Goal: Task Accomplishment & Management: Manage account settings

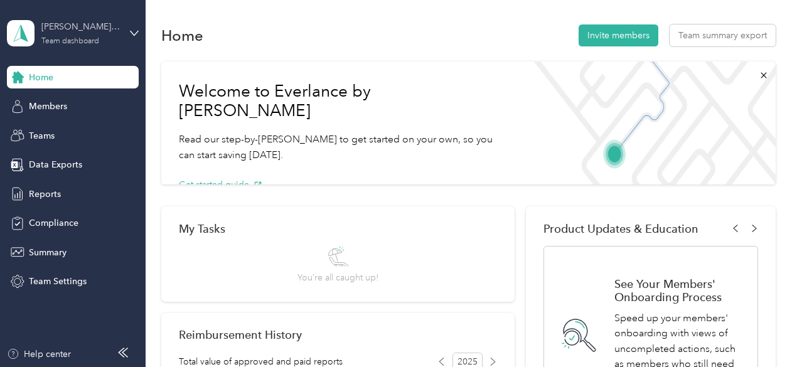
click at [78, 40] on div "Team dashboard" at bounding box center [70, 42] width 58 height 8
click at [67, 134] on div "Personal dashboard" at bounding box center [175, 128] width 318 height 22
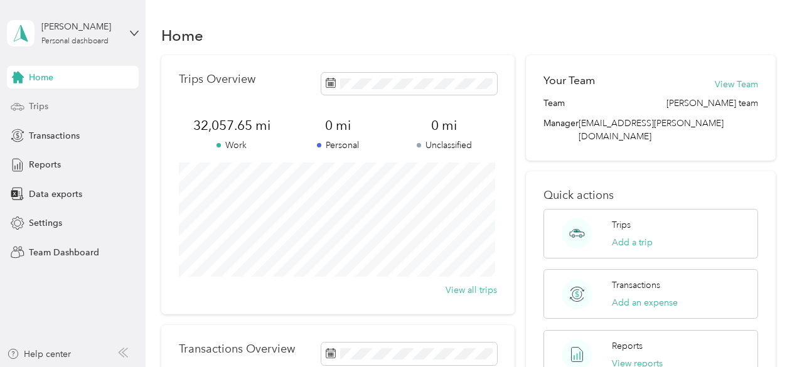
click at [40, 106] on span "Trips" at bounding box center [38, 106] width 19 height 13
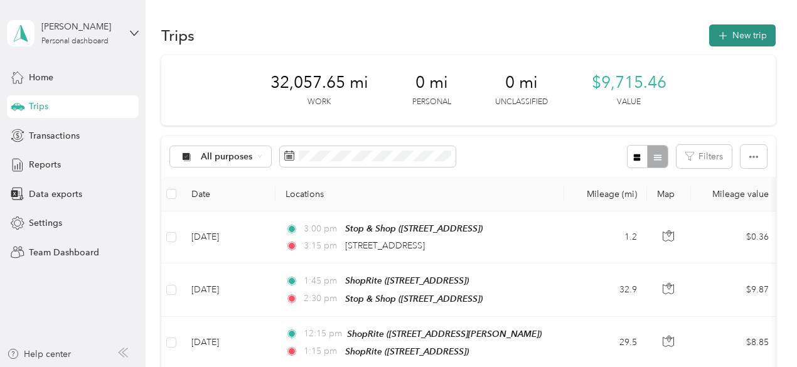
click at [755, 33] on button "New trip" at bounding box center [742, 35] width 67 height 22
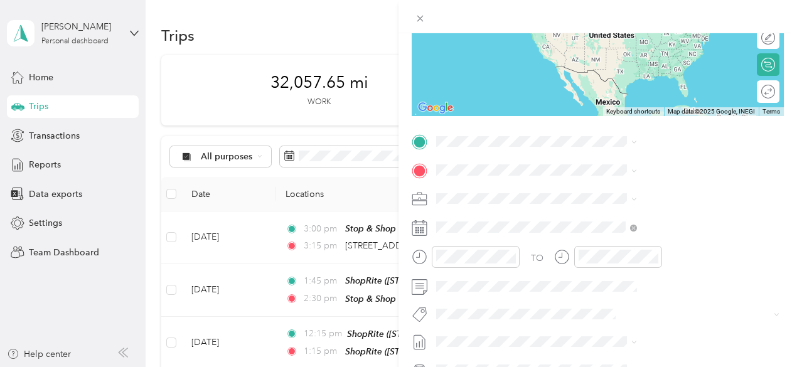
scroll to position [188, 0]
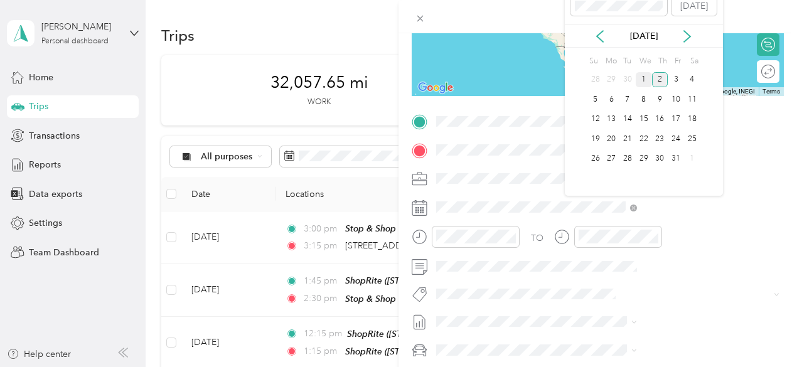
click at [646, 80] on div "1" at bounding box center [644, 80] width 16 height 16
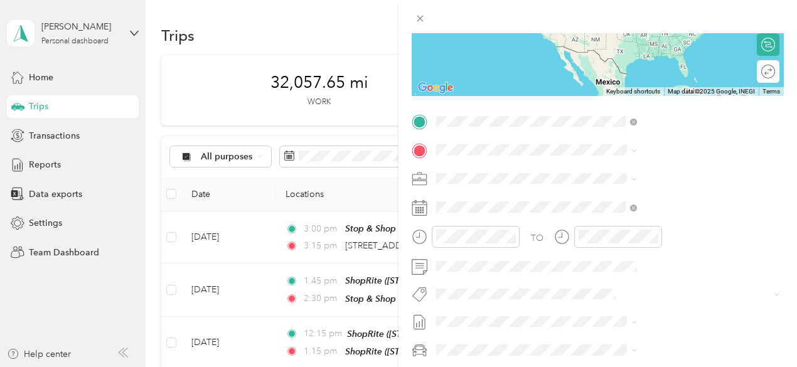
click at [633, 170] on span "[STREET_ADDRESS][US_STATE]" at bounding box center [655, 166] width 126 height 11
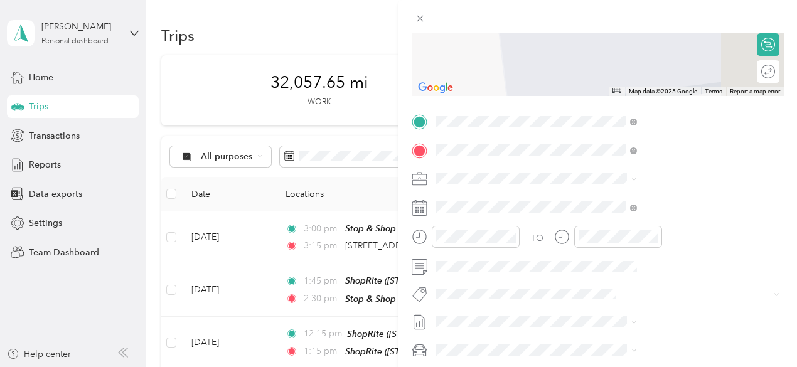
click at [631, 212] on div "TEAM ShopRite [STREET_ADDRESS]" at bounding box center [632, 209] width 81 height 31
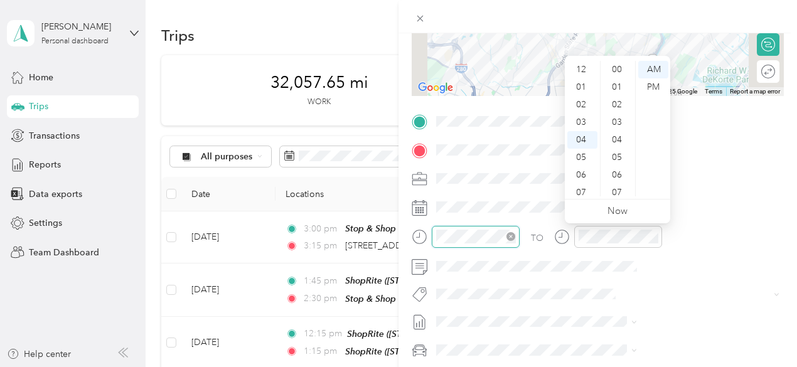
scroll to position [70, 0]
click at [582, 87] on div "05" at bounding box center [582, 87] width 30 height 18
click at [617, 96] on div "45" at bounding box center [618, 97] width 30 height 18
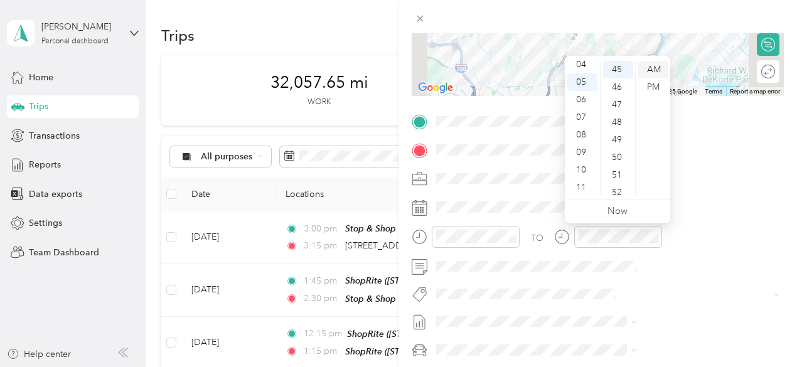
click at [653, 67] on div "AM" at bounding box center [653, 70] width 30 height 18
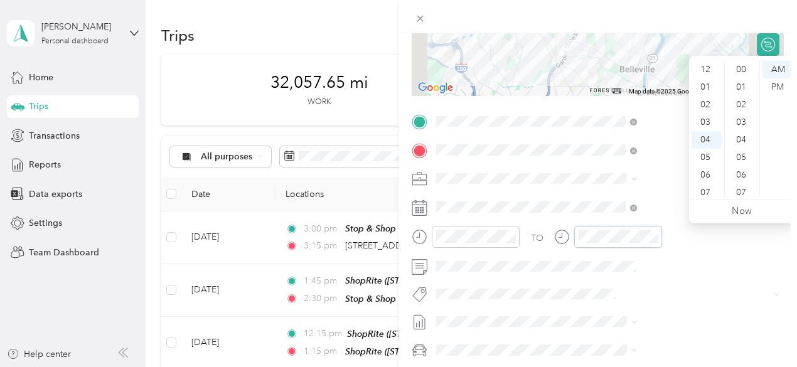
scroll to position [387, 0]
click at [709, 105] on div "06" at bounding box center [707, 105] width 30 height 18
click at [742, 68] on div "00" at bounding box center [742, 70] width 30 height 18
click at [778, 67] on div "AM" at bounding box center [778, 70] width 30 height 18
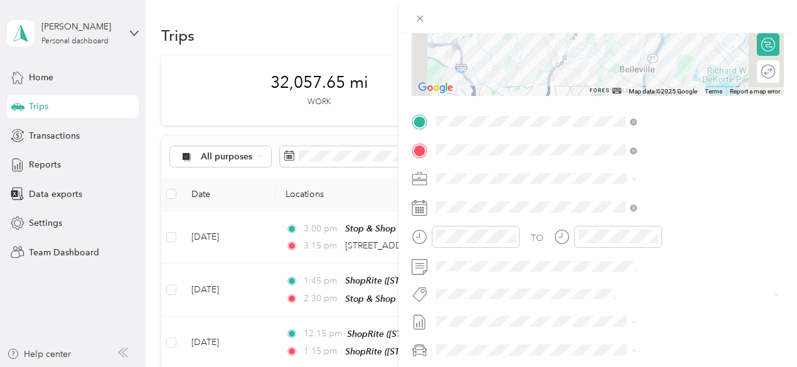
click at [778, 9] on div at bounding box center [598, 16] width 399 height 33
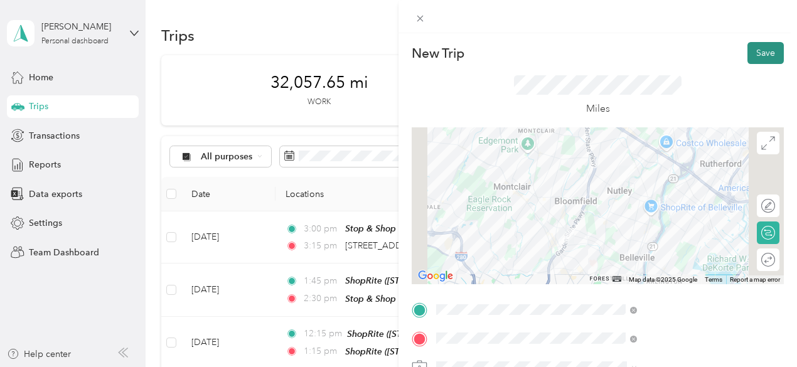
click at [763, 51] on button "Save" at bounding box center [766, 53] width 36 height 22
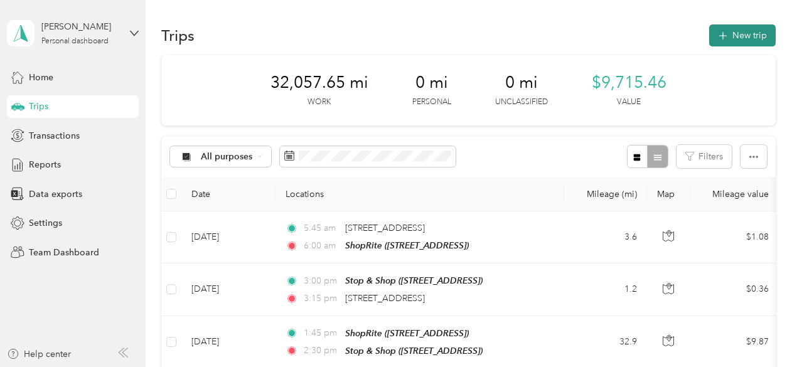
click at [743, 32] on button "New trip" at bounding box center [742, 35] width 67 height 22
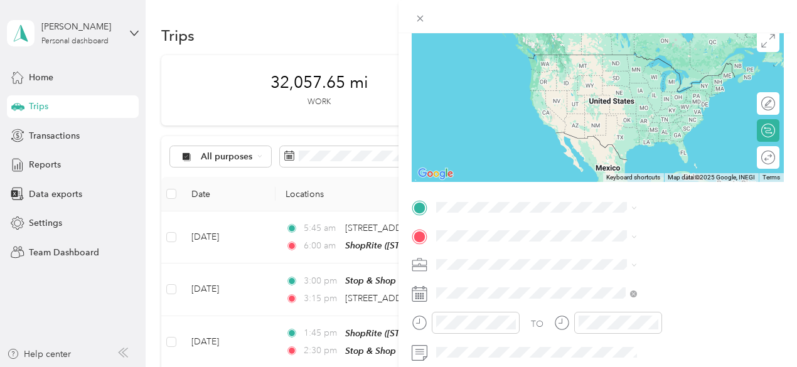
scroll to position [126, 0]
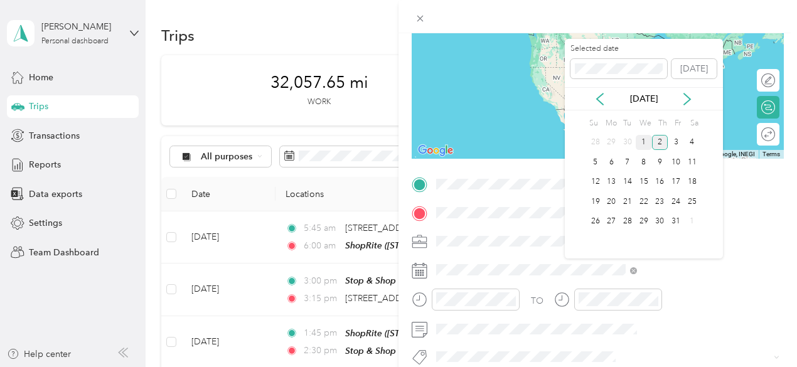
click at [643, 142] on div "1" at bounding box center [644, 143] width 16 height 16
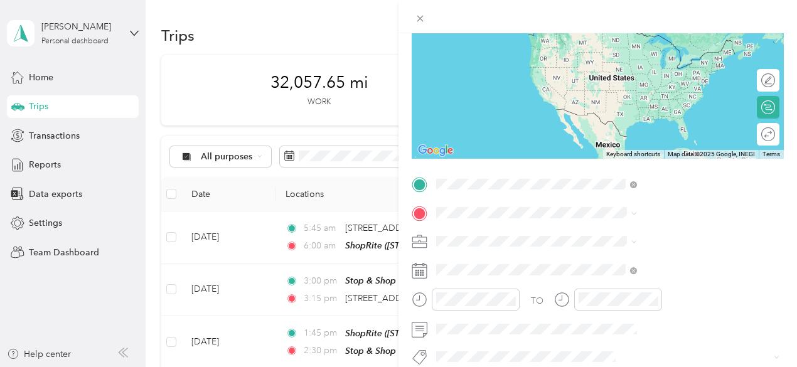
click at [648, 51] on span "[STREET_ADDRESS]" at bounding box center [632, 54] width 80 height 11
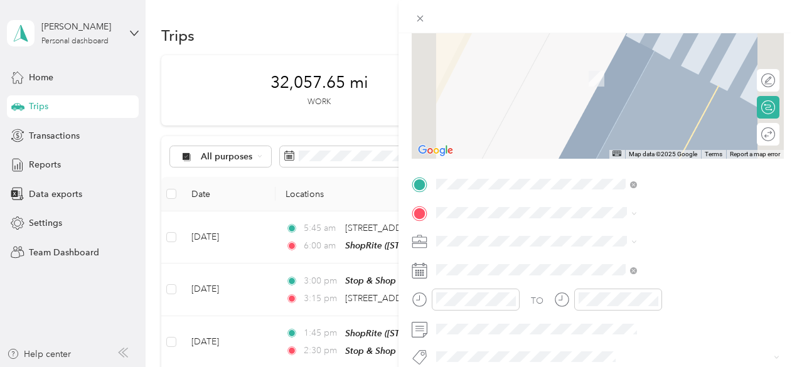
click at [682, 88] on div "TEAM ShopRite [GEOGRAPHIC_DATA], [GEOGRAPHIC_DATA]" at bounding box center [678, 76] width 173 height 44
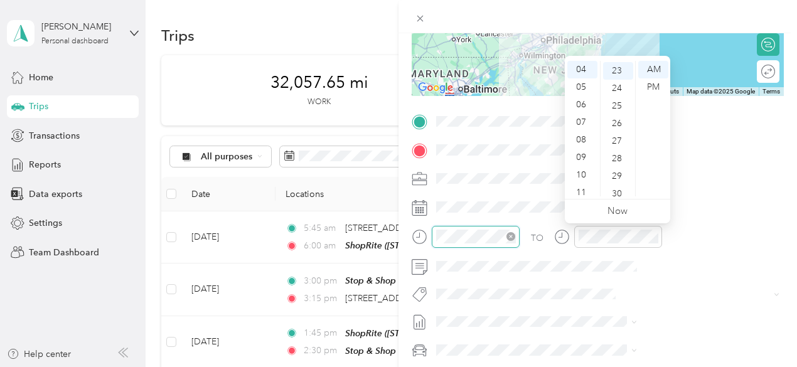
scroll to position [404, 0]
click at [586, 102] on div "06" at bounding box center [582, 105] width 30 height 18
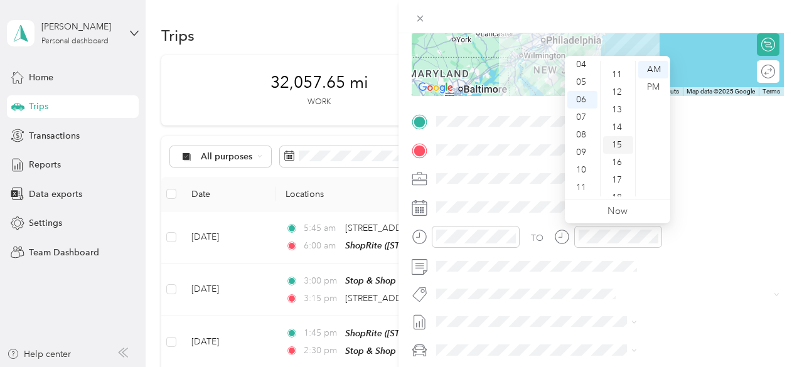
click at [619, 146] on div "15" at bounding box center [618, 145] width 30 height 18
click at [654, 68] on div "AM" at bounding box center [653, 70] width 30 height 18
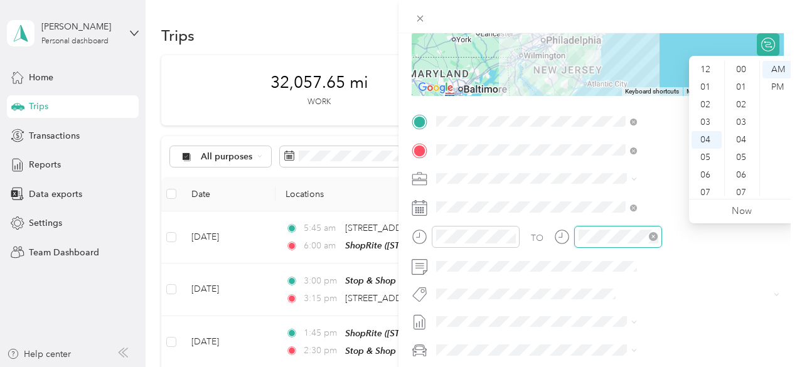
scroll to position [404, 0]
click at [707, 121] on div "07" at bounding box center [707, 123] width 30 height 18
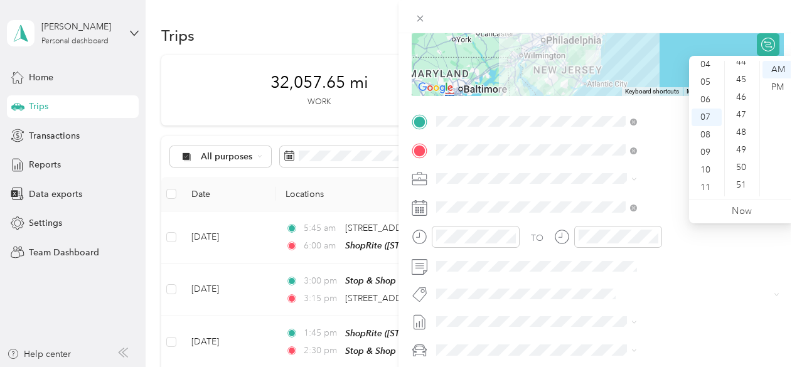
scroll to position [718, 0]
click at [741, 143] on div "45" at bounding box center [742, 143] width 30 height 18
click at [778, 70] on div "AM" at bounding box center [778, 70] width 30 height 18
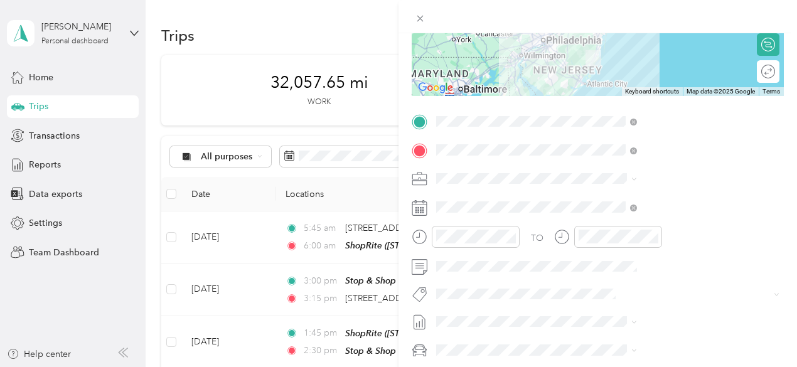
click at [792, 29] on div at bounding box center [598, 16] width 399 height 33
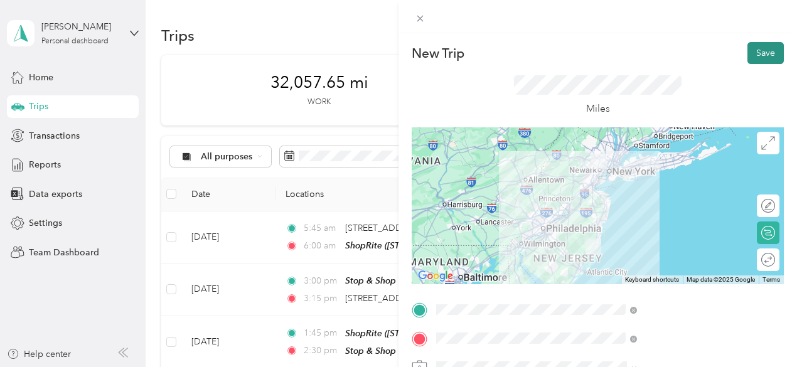
click at [758, 54] on button "Save" at bounding box center [766, 53] width 36 height 22
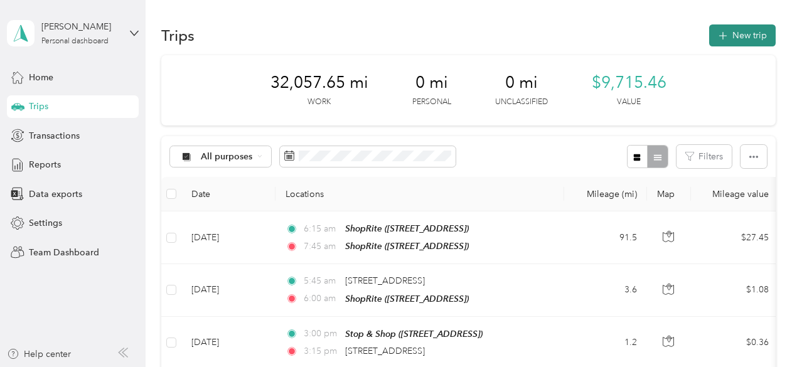
click at [754, 36] on button "New trip" at bounding box center [742, 35] width 67 height 22
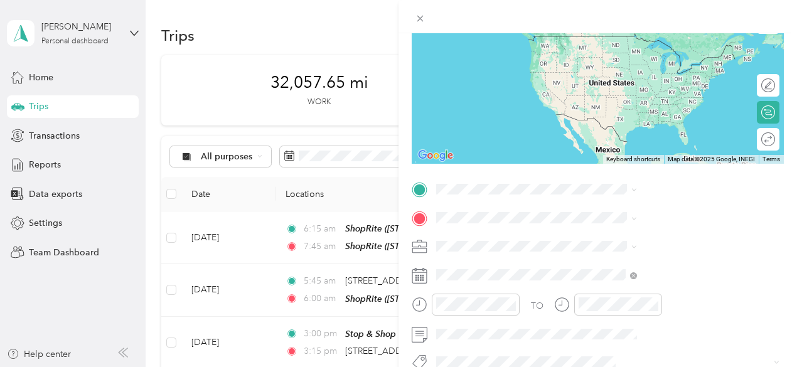
scroll to position [126, 0]
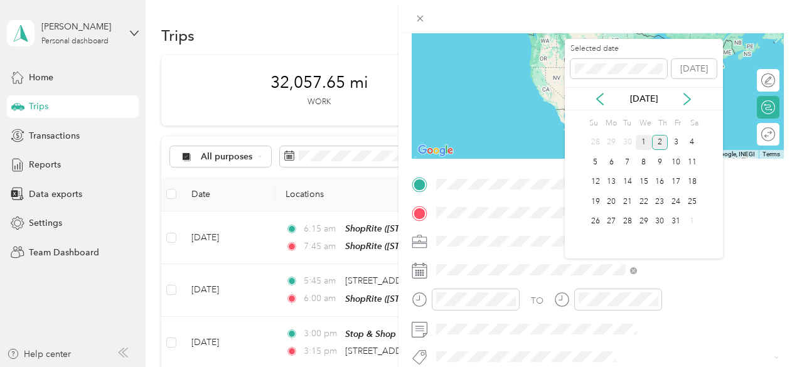
click at [645, 144] on div "1" at bounding box center [644, 143] width 16 height 16
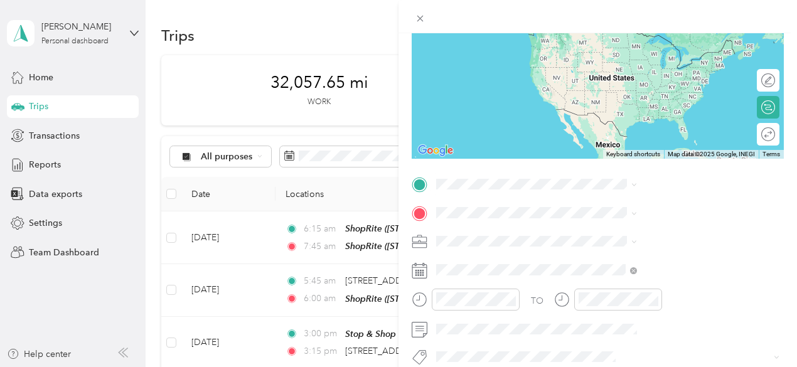
click at [638, 56] on div "TEAM ShopRite [GEOGRAPHIC_DATA], [GEOGRAPHIC_DATA]" at bounding box center [678, 50] width 173 height 44
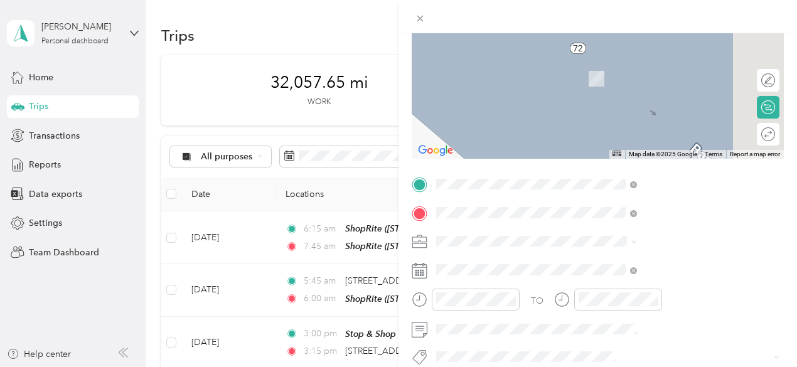
click at [648, 85] on div "TEAM ShopRite 668 Route 70, 087234024, [GEOGRAPHIC_DATA], [GEOGRAPHIC_DATA], [G…" at bounding box center [678, 96] width 173 height 70
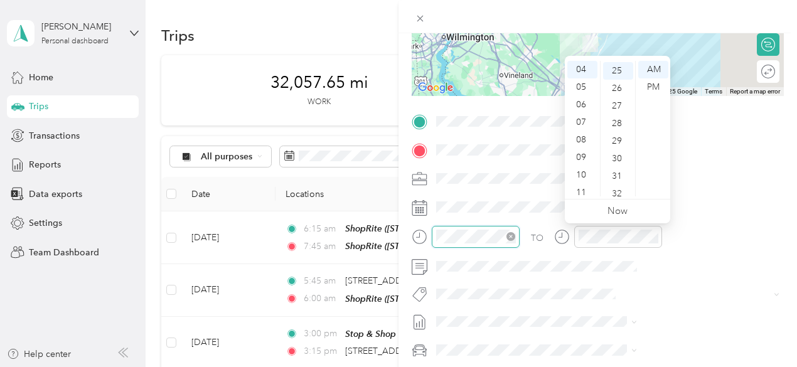
scroll to position [439, 0]
click at [582, 139] on div "08" at bounding box center [582, 140] width 30 height 18
click at [621, 68] on div "00" at bounding box center [618, 70] width 30 height 18
click at [657, 68] on div "AM" at bounding box center [653, 70] width 30 height 18
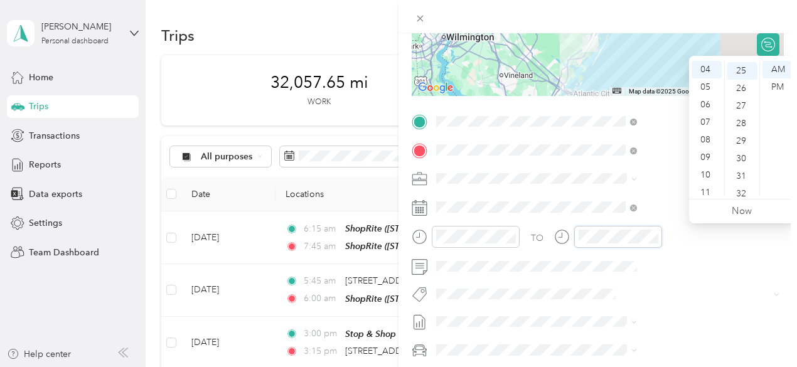
scroll to position [439, 0]
click at [709, 139] on div "08" at bounding box center [707, 140] width 30 height 18
click at [741, 158] on div "30" at bounding box center [742, 158] width 30 height 18
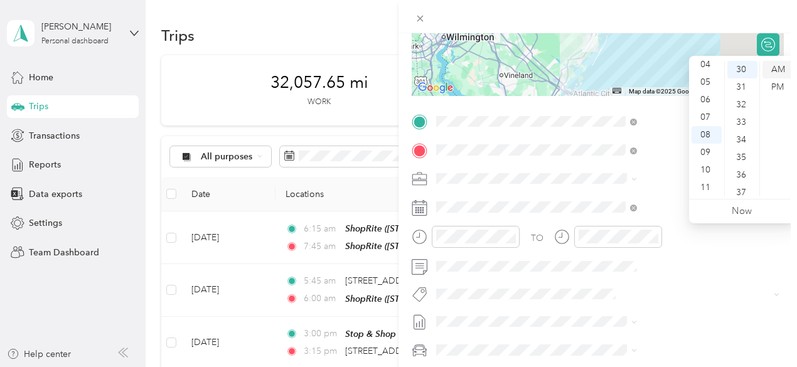
click at [776, 68] on div "AM" at bounding box center [778, 70] width 30 height 18
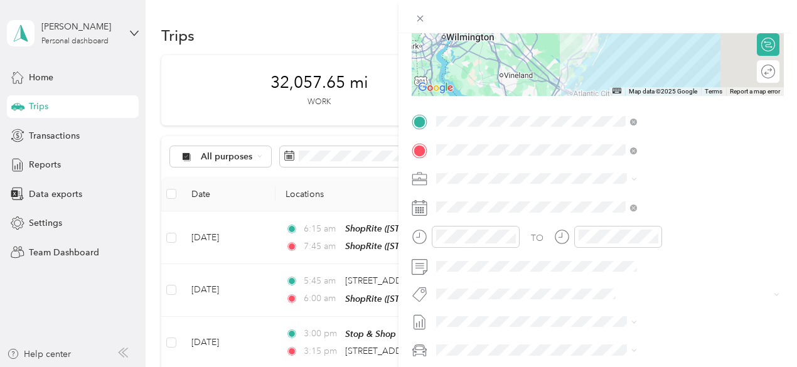
click at [785, 26] on div at bounding box center [598, 16] width 399 height 33
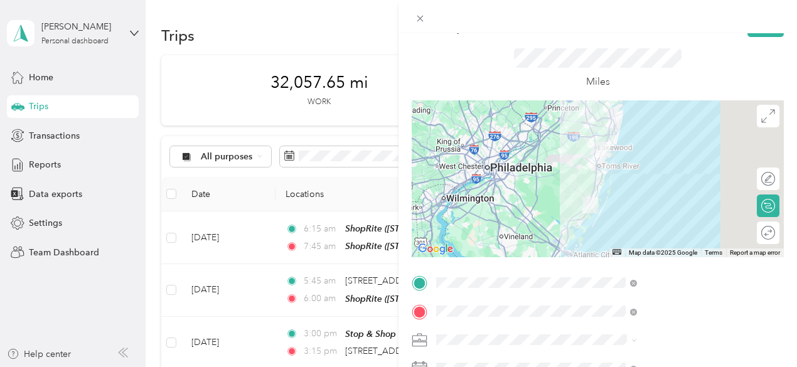
scroll to position [0, 0]
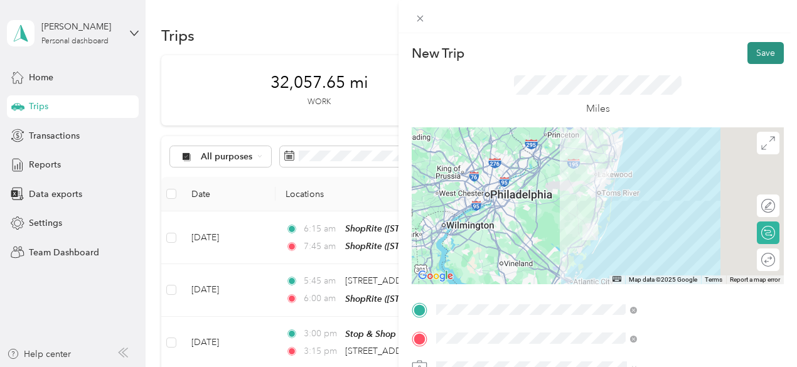
click at [761, 48] on button "Save" at bounding box center [766, 53] width 36 height 22
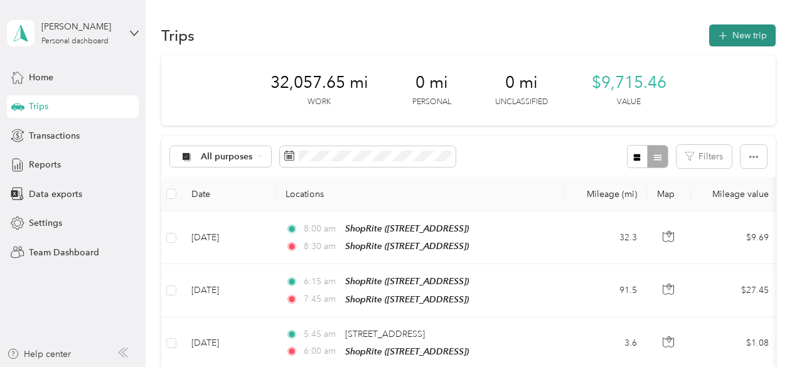
click at [747, 36] on button "New trip" at bounding box center [742, 35] width 67 height 22
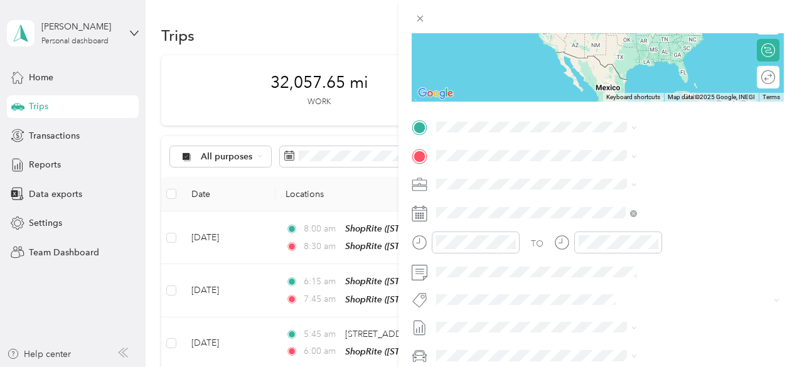
scroll to position [188, 0]
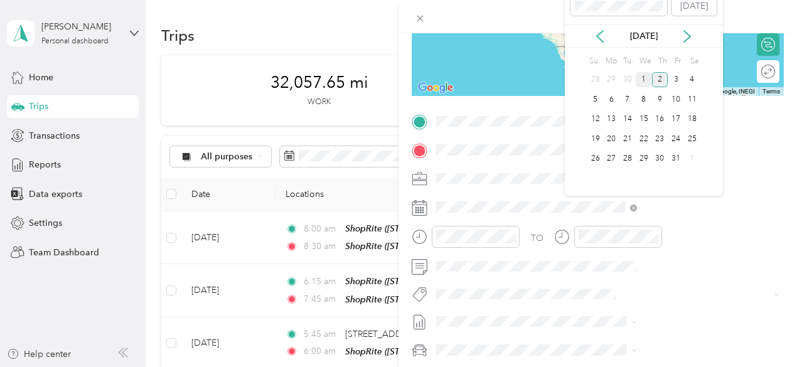
click at [645, 82] on div "1" at bounding box center [644, 80] width 16 height 16
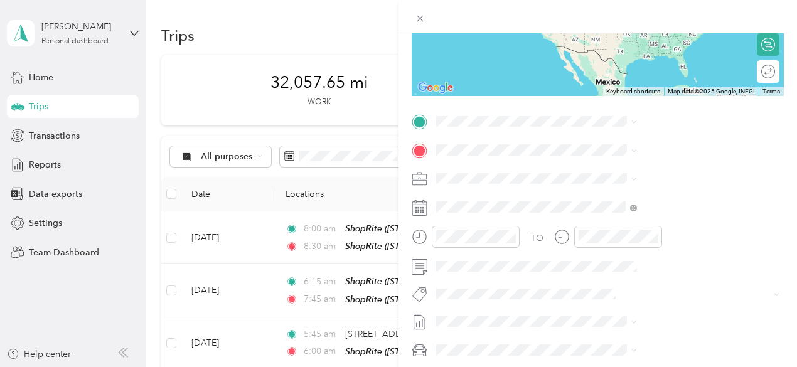
click at [641, 183] on div "TEAM ShopRite 668 Route 70, 087234024, [GEOGRAPHIC_DATA], [GEOGRAPHIC_DATA], [G…" at bounding box center [678, 196] width 173 height 70
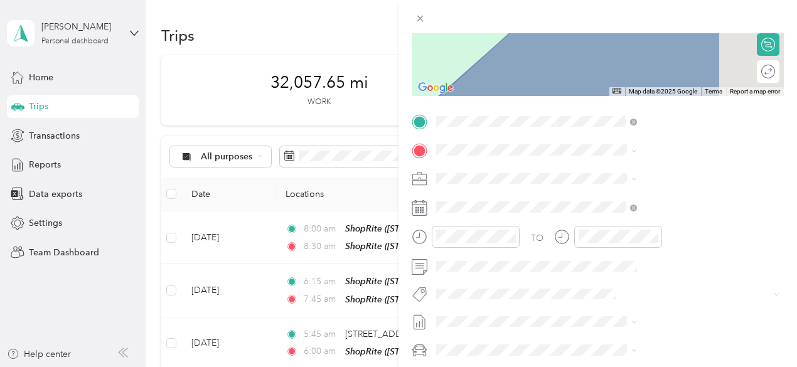
click at [630, 294] on span "[STREET_ADDRESS][PERSON_NAME]" at bounding box center [666, 299] width 149 height 11
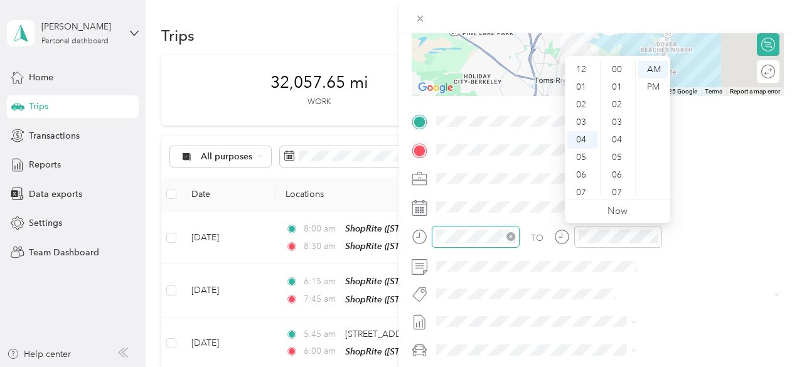
scroll to position [70, 0]
click at [582, 175] on div "10" at bounding box center [582, 175] width 30 height 18
click at [619, 124] on div "30" at bounding box center [618, 123] width 30 height 18
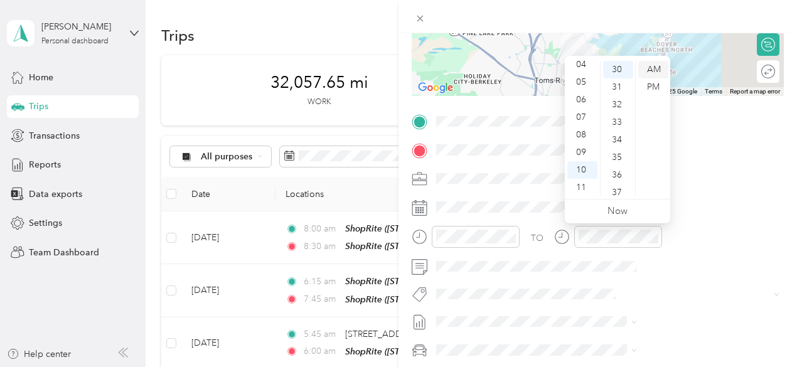
click at [655, 67] on div "AM" at bounding box center [653, 70] width 30 height 18
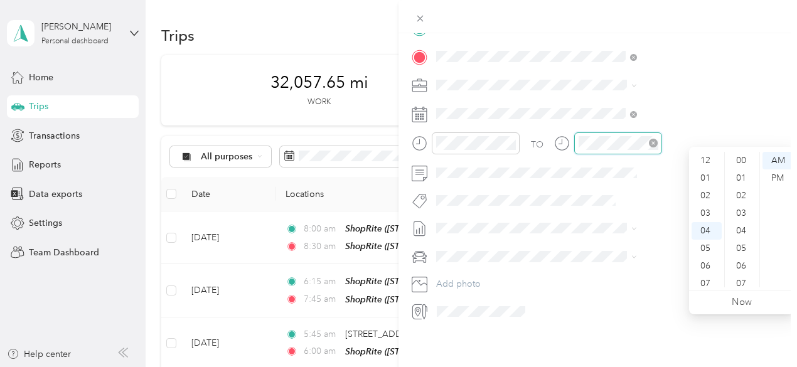
scroll to position [474, 0]
click at [709, 265] on div "10" at bounding box center [707, 266] width 30 height 18
click at [745, 225] on div "45" at bounding box center [742, 226] width 30 height 18
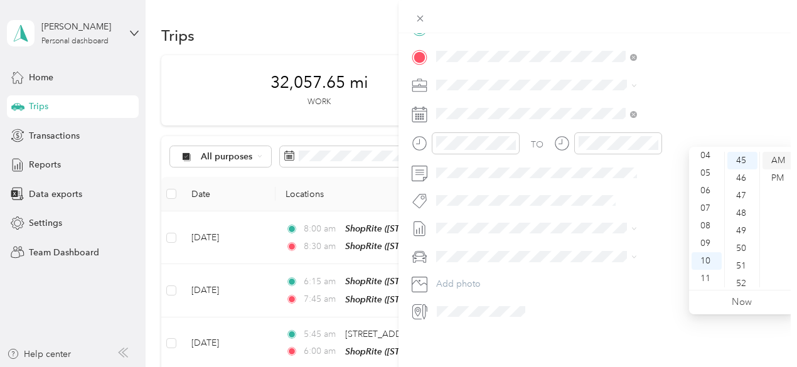
click at [780, 158] on div "AM" at bounding box center [778, 161] width 30 height 18
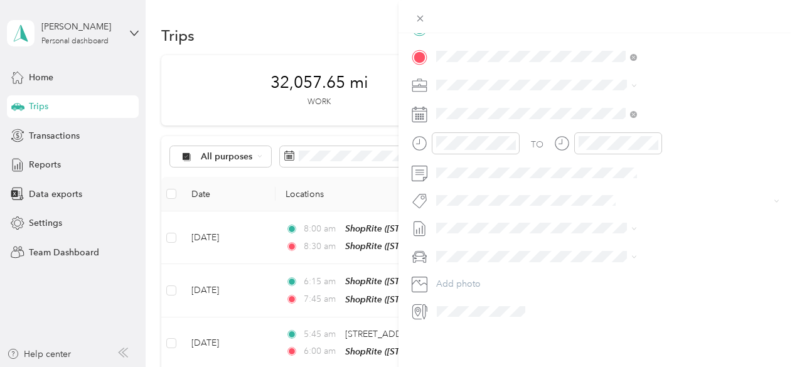
scroll to position [0, 0]
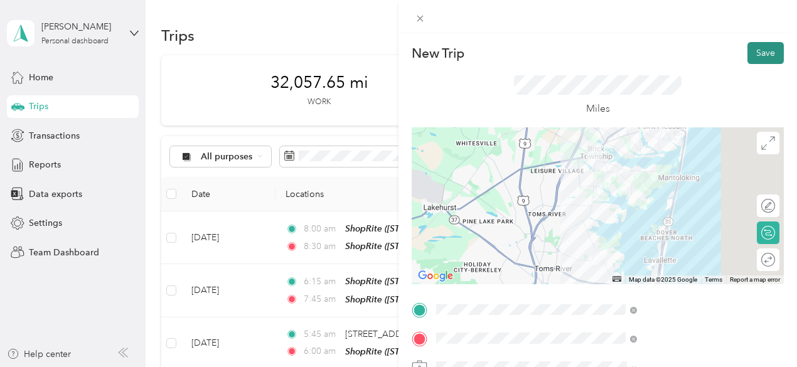
click at [764, 56] on button "Save" at bounding box center [766, 53] width 36 height 22
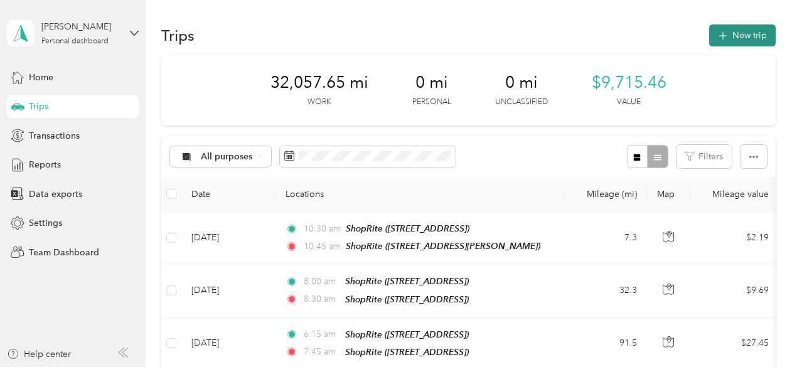
click at [751, 33] on button "New trip" at bounding box center [742, 35] width 67 height 22
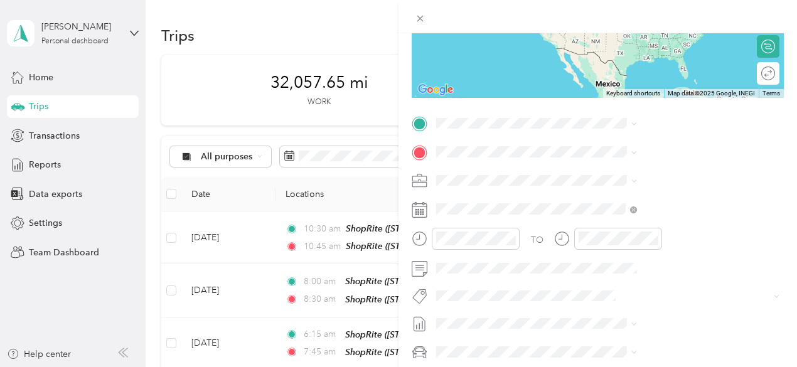
scroll to position [188, 0]
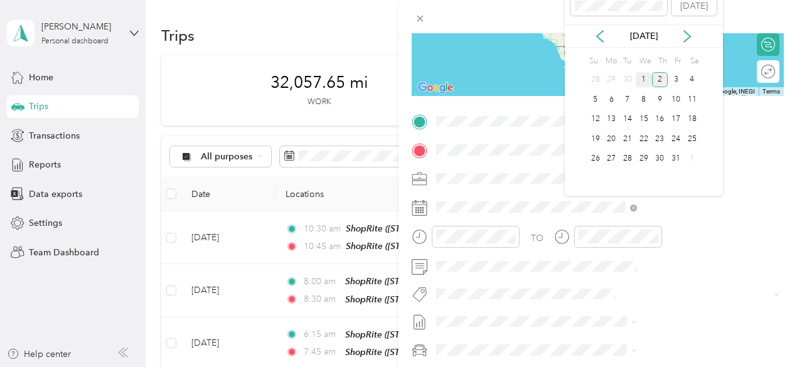
click at [647, 79] on div "1" at bounding box center [644, 80] width 16 height 16
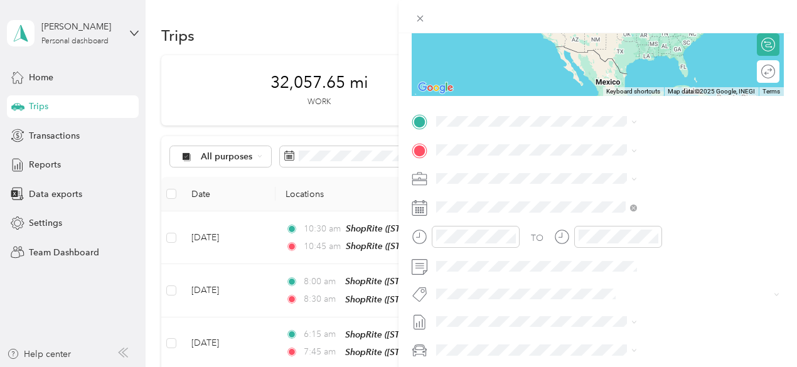
click at [637, 265] on span "[STREET_ADDRESS][PERSON_NAME]" at bounding box center [666, 270] width 149 height 11
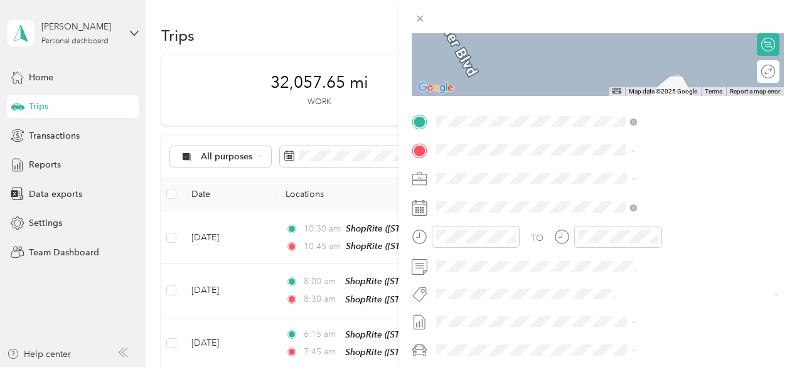
click at [651, 216] on span "2 Route 37 W, 087536588, [GEOGRAPHIC_DATA], [GEOGRAPHIC_DATA], [GEOGRAPHIC_DATA]" at bounding box center [645, 238] width 107 height 50
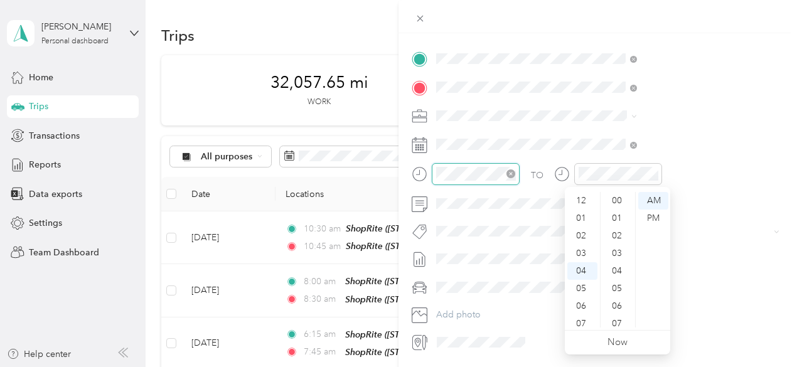
scroll to position [474, 0]
click at [584, 324] on div "11" at bounding box center [582, 324] width 30 height 18
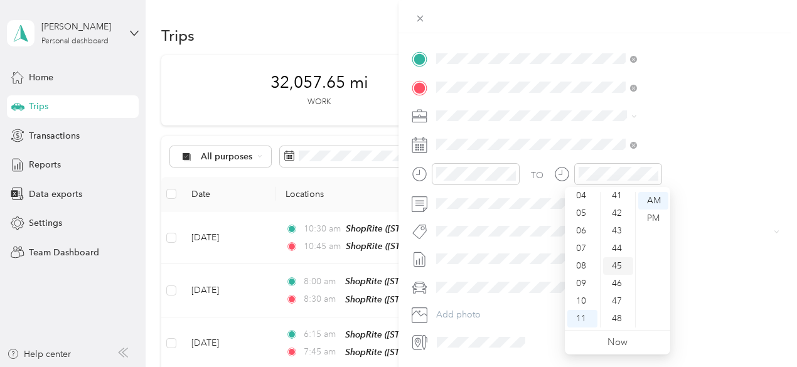
click at [623, 267] on div "45" at bounding box center [618, 266] width 30 height 18
click at [655, 201] on div "AM" at bounding box center [653, 201] width 30 height 18
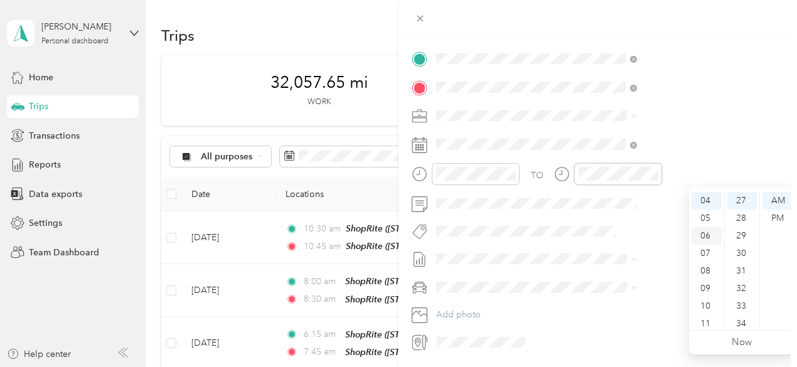
scroll to position [0, 0]
click at [712, 199] on div "12" at bounding box center [707, 201] width 30 height 18
click at [744, 201] on div "00" at bounding box center [742, 201] width 30 height 18
click at [780, 217] on div "PM" at bounding box center [778, 219] width 30 height 18
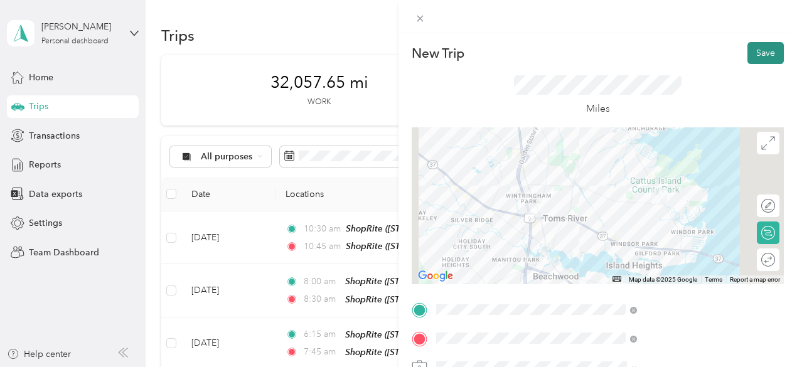
click at [758, 51] on button "Save" at bounding box center [766, 53] width 36 height 22
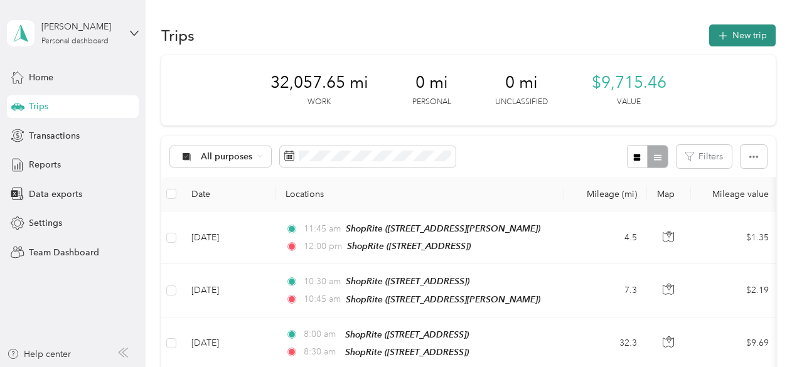
click at [744, 32] on button "New trip" at bounding box center [742, 35] width 67 height 22
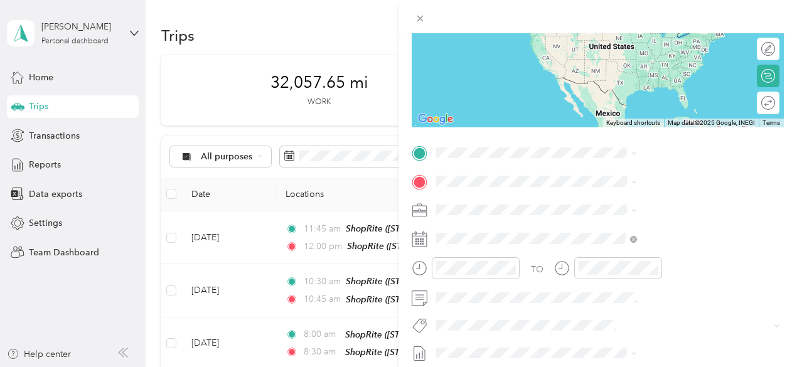
scroll to position [188, 0]
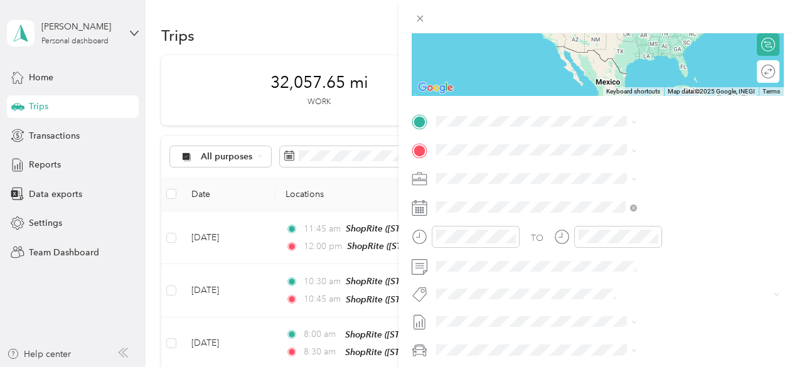
click at [650, 188] on span "2 Route 37 W, 087536588, [GEOGRAPHIC_DATA], [GEOGRAPHIC_DATA], [GEOGRAPHIC_DATA]" at bounding box center [645, 204] width 107 height 50
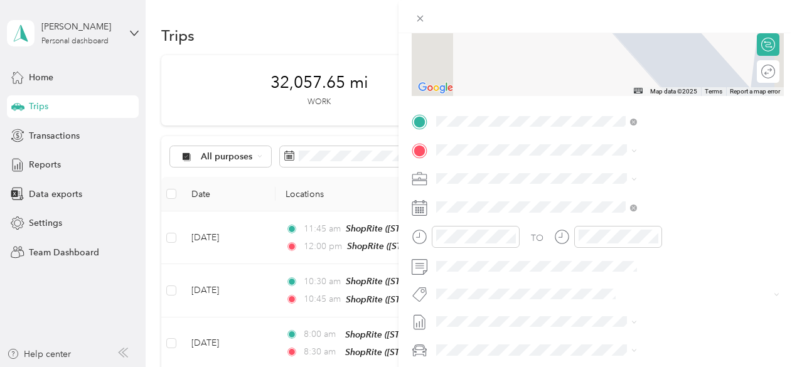
click at [646, 217] on span "[STREET_ADDRESS]" at bounding box center [632, 212] width 80 height 11
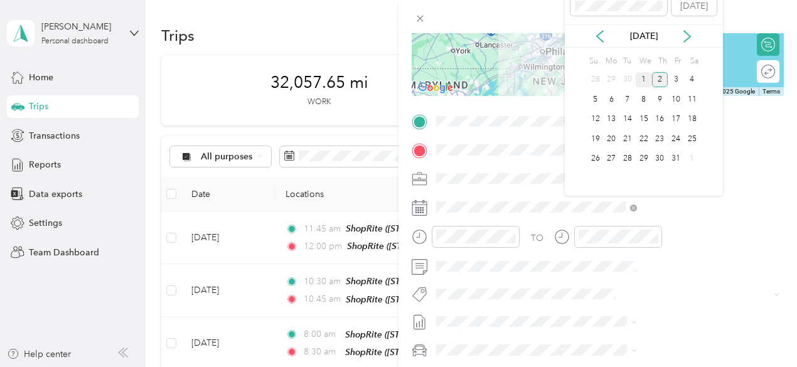
click at [647, 79] on div "1" at bounding box center [644, 80] width 16 height 16
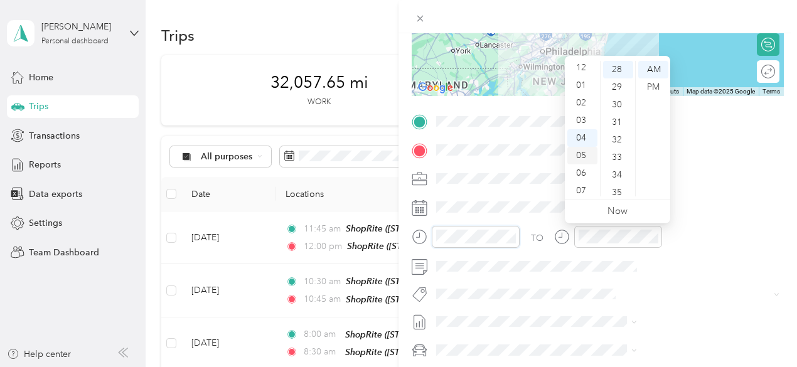
scroll to position [0, 0]
click at [582, 87] on div "01" at bounding box center [582, 87] width 30 height 18
click at [618, 82] on div "15" at bounding box center [618, 82] width 30 height 18
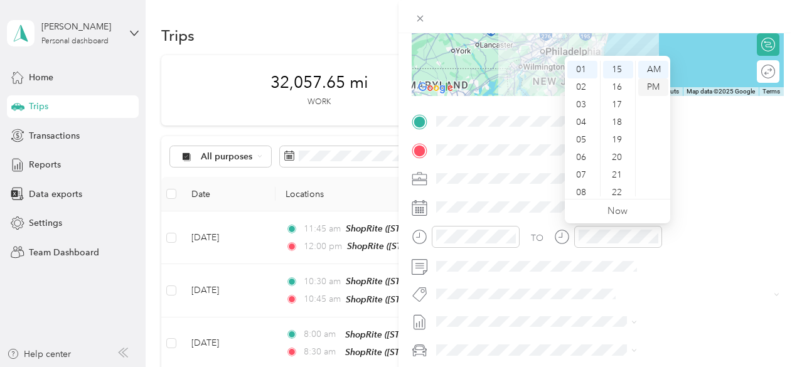
click at [655, 88] on div "PM" at bounding box center [653, 87] width 30 height 18
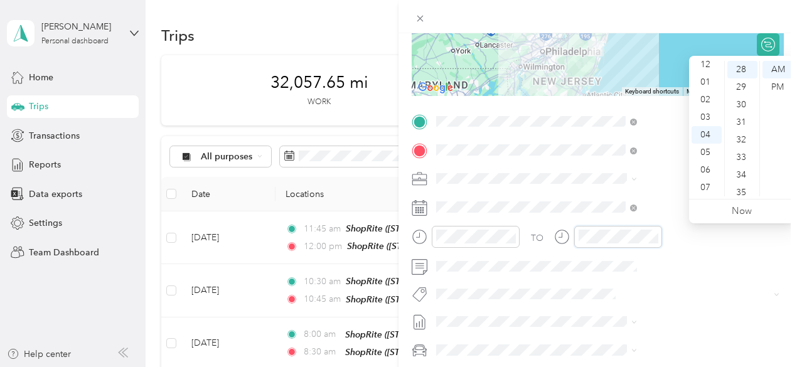
scroll to position [0, 0]
click at [705, 104] on div "02" at bounding box center [707, 105] width 30 height 18
click at [741, 105] on div "30" at bounding box center [742, 105] width 30 height 18
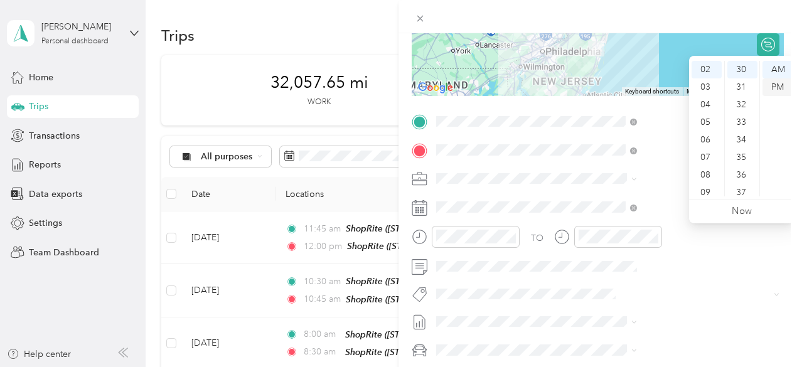
click at [775, 85] on div "PM" at bounding box center [778, 87] width 30 height 18
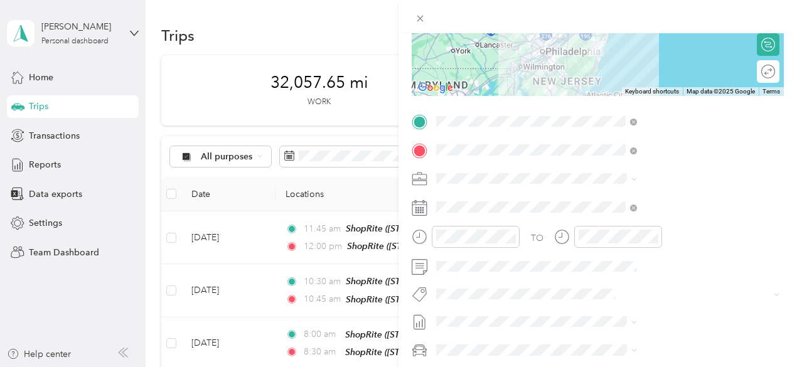
click at [783, 11] on div at bounding box center [598, 16] width 399 height 33
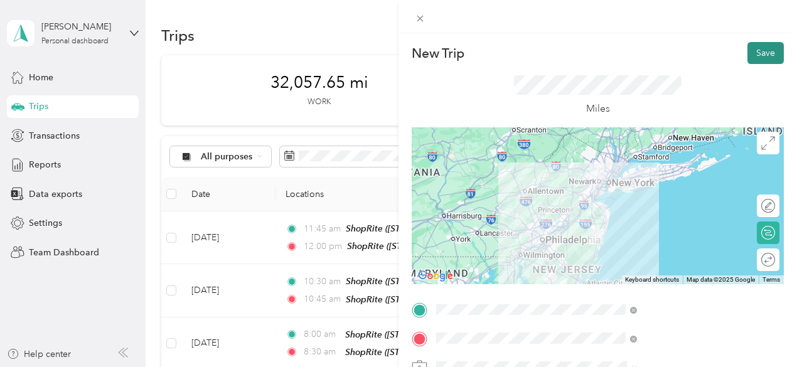
click at [764, 46] on button "Save" at bounding box center [766, 53] width 36 height 22
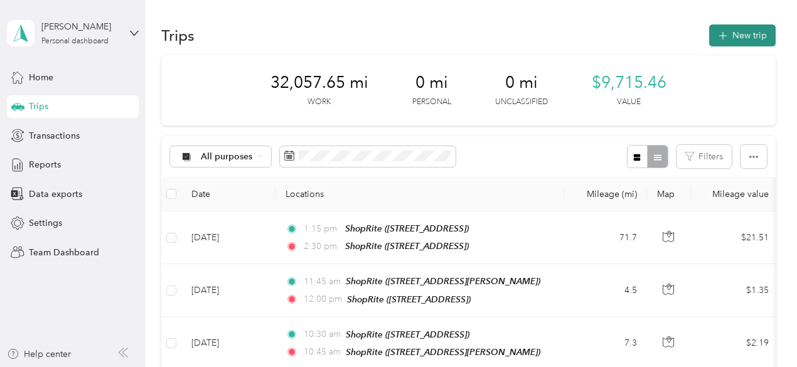
click at [752, 34] on button "New trip" at bounding box center [742, 35] width 67 height 22
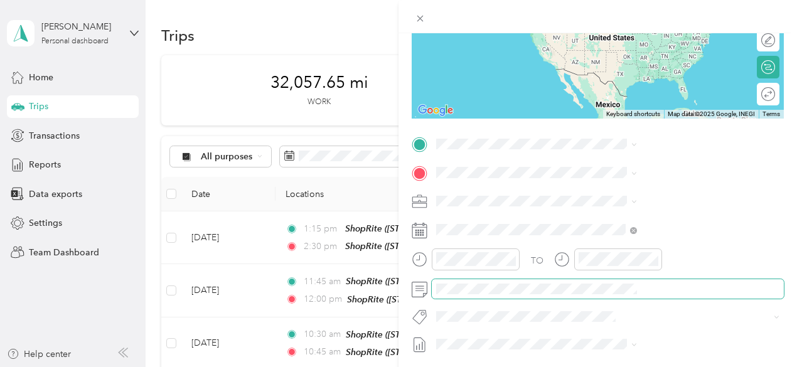
scroll to position [188, 0]
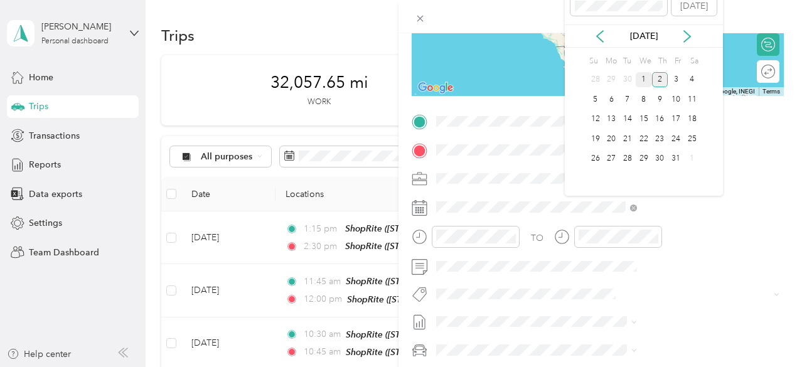
click at [646, 77] on div "1" at bounding box center [644, 80] width 16 height 16
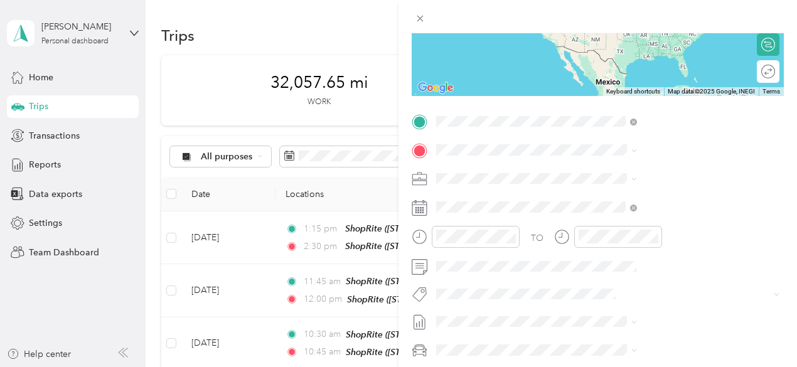
click at [658, 182] on div "TEAM ShopRite [STREET_ADDRESS]" at bounding box center [632, 181] width 81 height 31
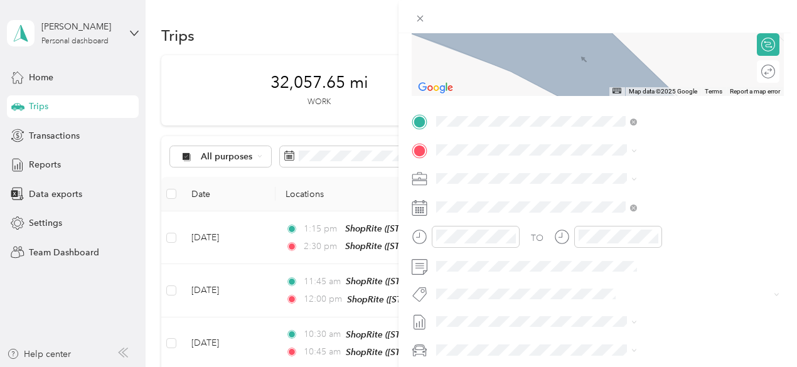
click at [636, 200] on span "[STREET_ADDRESS][US_STATE]" at bounding box center [655, 193] width 126 height 11
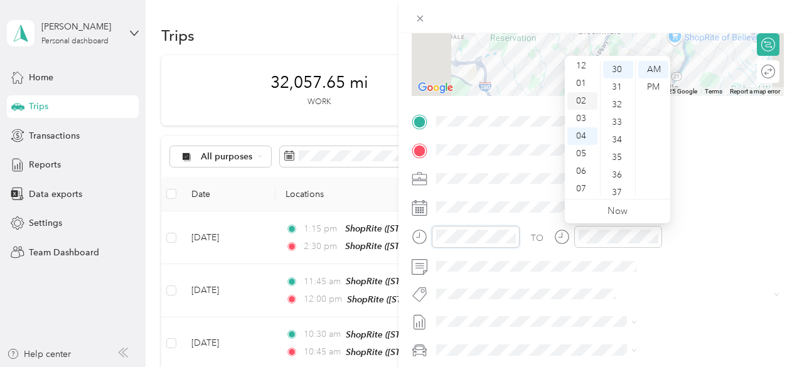
scroll to position [0, 0]
click at [581, 122] on div "03" at bounding box center [582, 123] width 30 height 18
click at [616, 66] on div "00" at bounding box center [618, 70] width 30 height 18
click at [659, 88] on div "PM" at bounding box center [653, 87] width 30 height 18
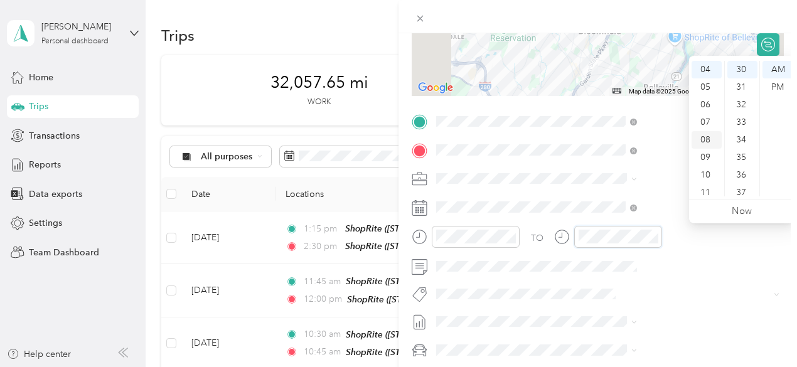
scroll to position [8, 0]
click at [705, 112] on div "03" at bounding box center [707, 115] width 30 height 18
click at [746, 123] on div "15" at bounding box center [742, 120] width 30 height 18
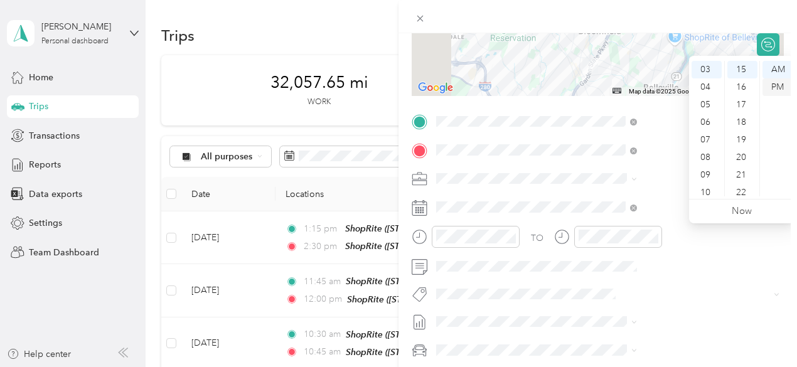
click at [778, 88] on div "PM" at bounding box center [778, 87] width 30 height 18
click at [781, 13] on div at bounding box center [598, 16] width 399 height 33
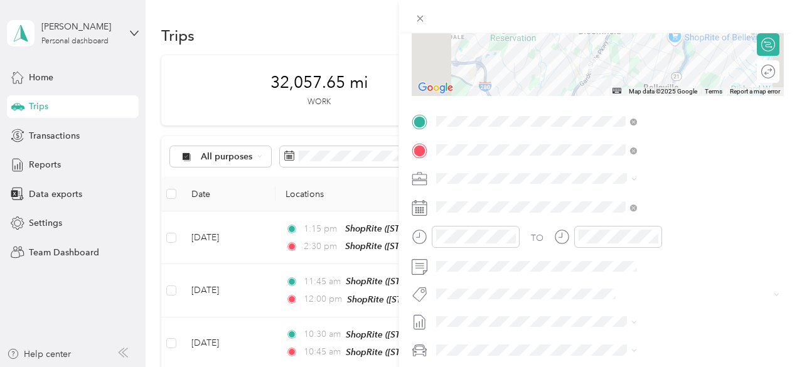
scroll to position [0, 0]
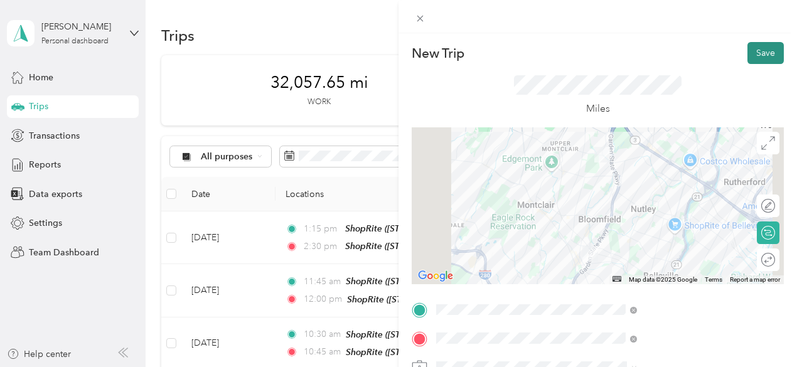
click at [768, 52] on button "Save" at bounding box center [766, 53] width 36 height 22
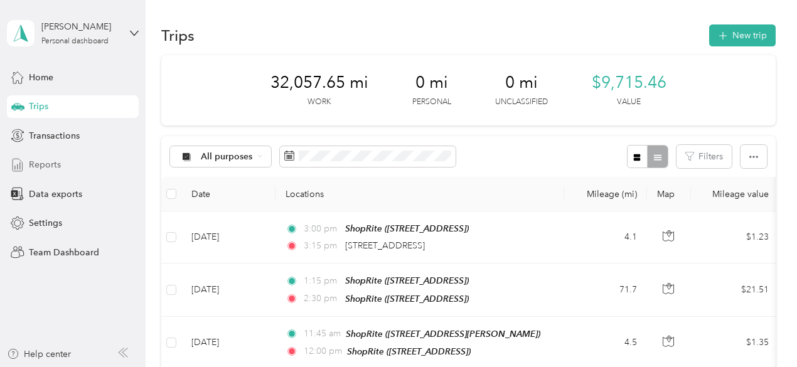
click at [53, 167] on span "Reports" at bounding box center [45, 164] width 32 height 13
